Goal: Share content: Share content

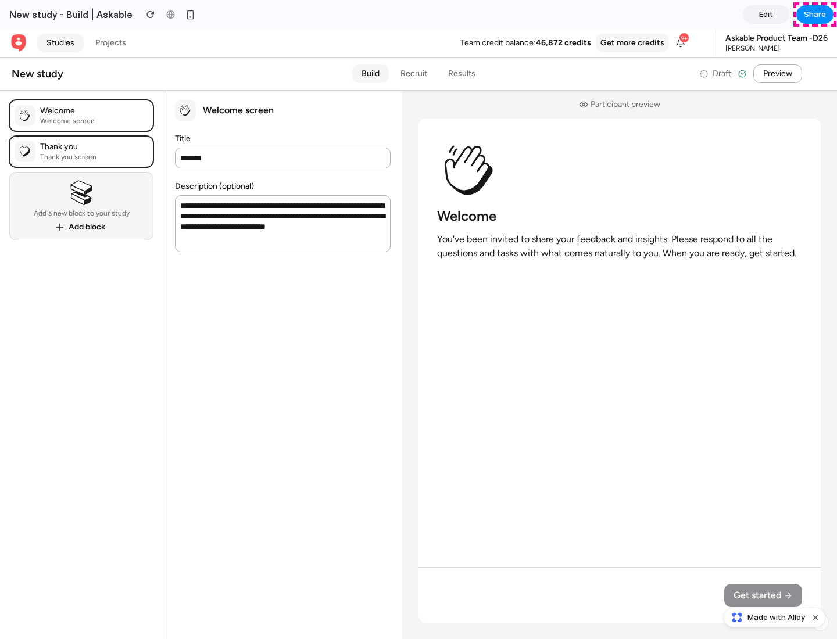
click at [815, 15] on span "Share" at bounding box center [815, 15] width 22 height 12
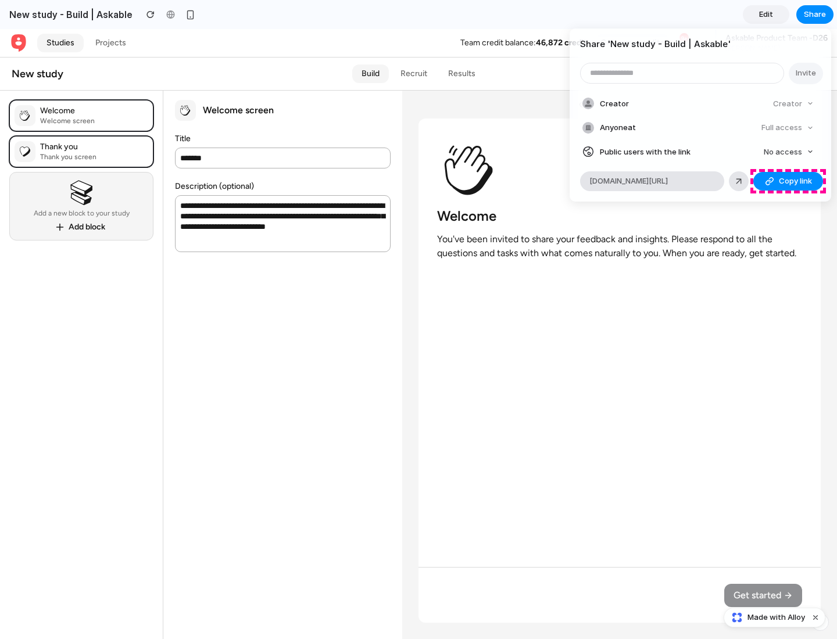
click at [788, 181] on span "Copy link" at bounding box center [795, 182] width 33 height 12
click at [776, 618] on div "Share ' New study - Build | Askable ' Invite Creator Creator Anyone at Full acc…" at bounding box center [418, 319] width 837 height 639
